Goal: Task Accomplishment & Management: Complete application form

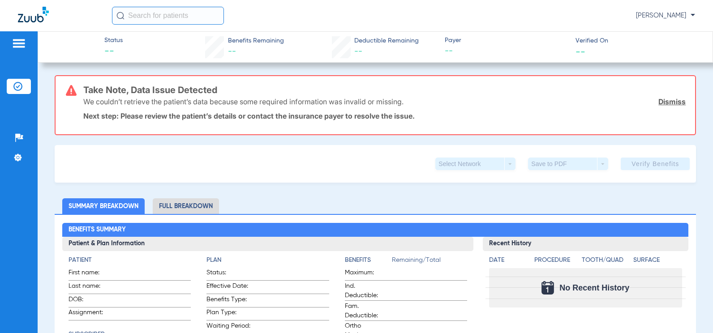
click at [20, 86] on img at bounding box center [17, 86] width 9 height 9
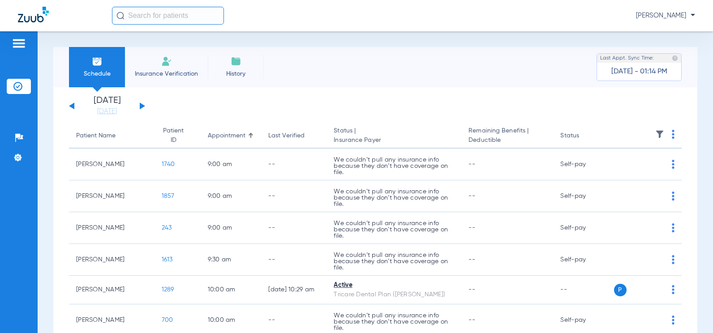
click at [167, 66] on li "Insurance Verification" at bounding box center [166, 67] width 83 height 40
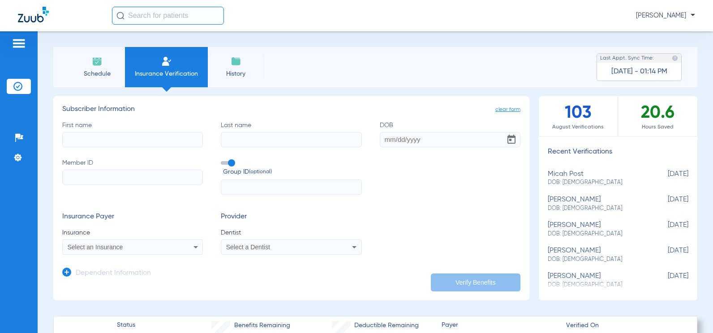
click at [133, 137] on input "First name" at bounding box center [132, 139] width 141 height 15
type input "[PERSON_NAME]"
type input "[DATE]"
type input "U7026154601"
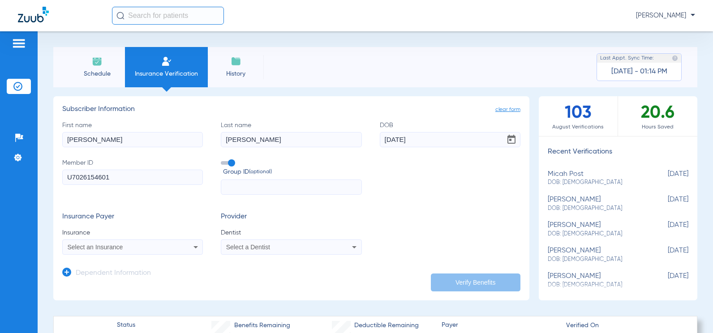
click at [190, 248] on icon at bounding box center [195, 247] width 11 height 11
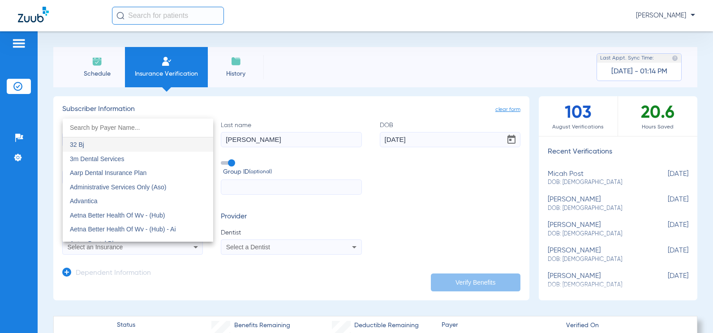
click at [110, 130] on input "dropdown search" at bounding box center [138, 128] width 150 height 18
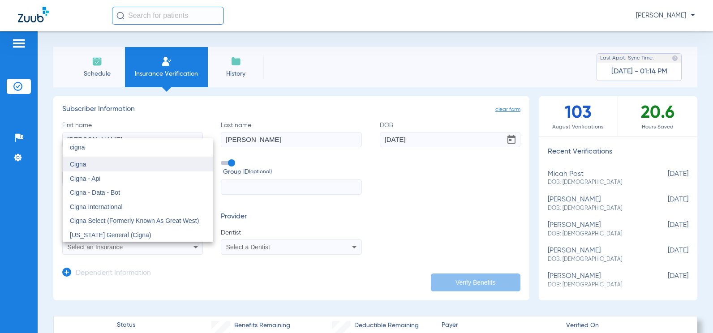
type input "cigna"
click at [87, 164] on mat-option "Cigna" at bounding box center [138, 164] width 150 height 14
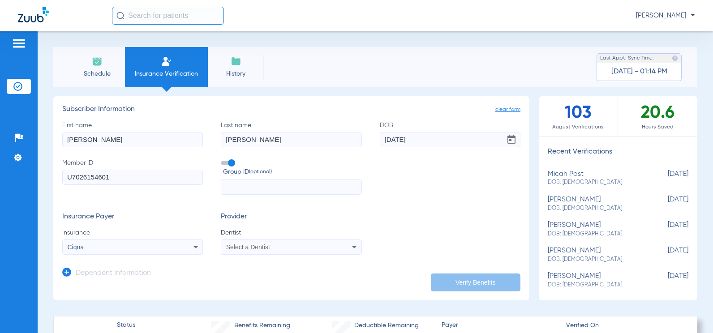
click at [297, 248] on div "Select a Dentist" at bounding box center [278, 247] width 104 height 6
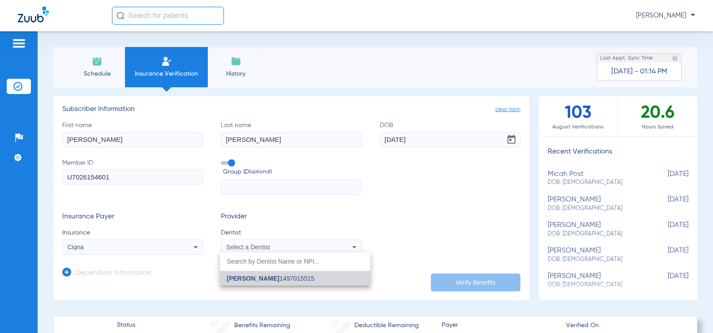
click at [300, 278] on span "[PERSON_NAME] 1497015515" at bounding box center [270, 278] width 87 height 6
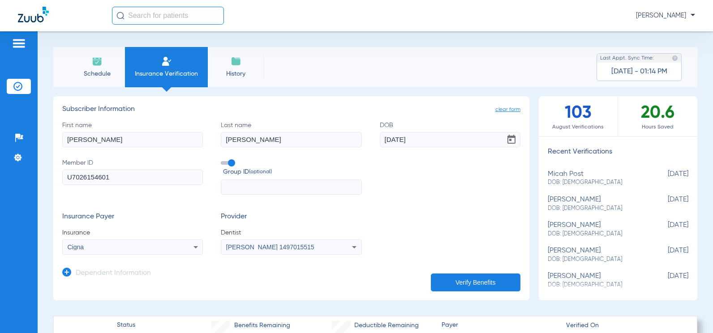
click at [477, 281] on button "Verify Benefits" at bounding box center [476, 283] width 90 height 18
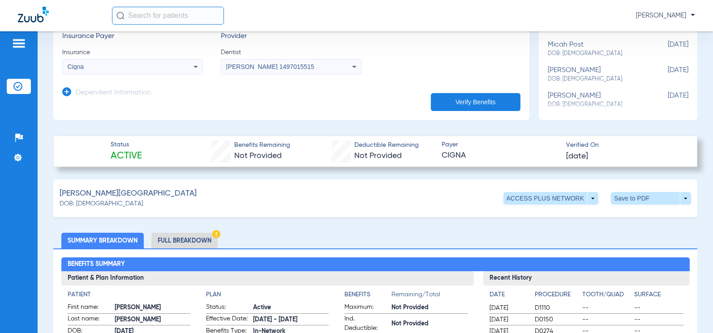
scroll to position [179, 0]
